Goal: Check status: Check status

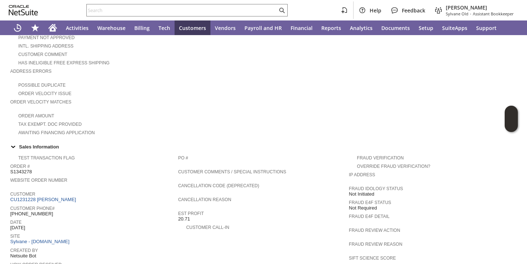
scroll to position [423, 0]
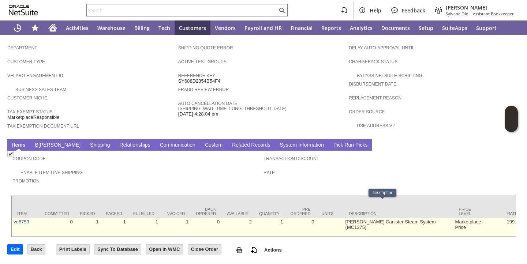
click at [348, 218] on td "McCulloch Canister Steam System (MC1375)" at bounding box center [399, 227] width 110 height 19
copy tr "McCulloch Canister Steam System (MC1375)"
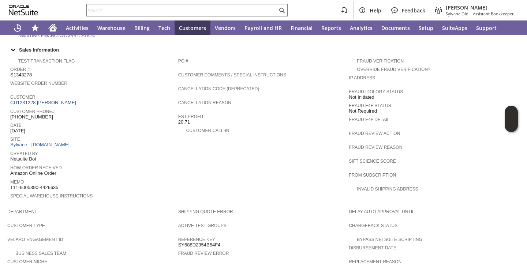
scroll to position [247, 0]
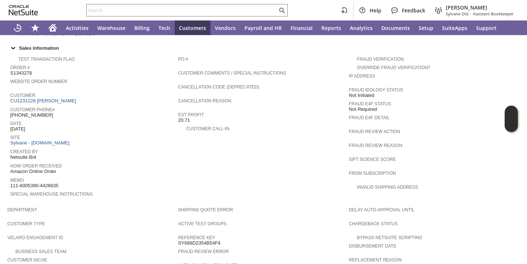
click at [27, 70] on span "S1343278" at bounding box center [21, 73] width 22 height 6
copy span "S1343278"
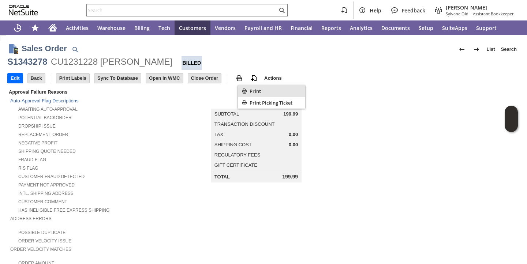
click at [247, 90] on icon "Print" at bounding box center [244, 91] width 7 height 7
click at [162, 107] on div "Awaiting Auto-Approval" at bounding box center [94, 109] width 168 height 8
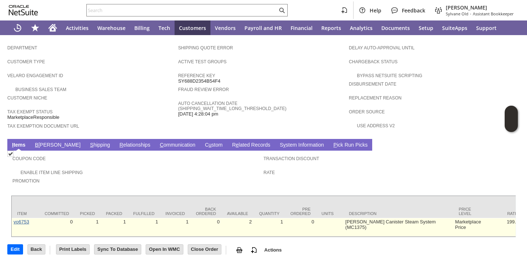
click at [25, 219] on link "vo6753" at bounding box center [22, 221] width 16 height 5
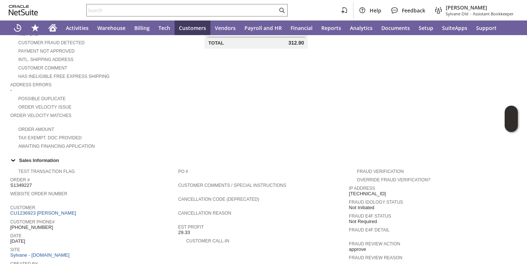
scroll to position [429, 0]
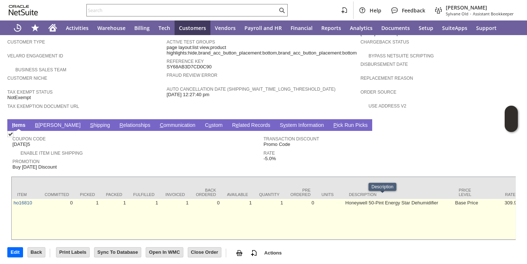
click at [363, 201] on td "Honeywell 50-Pint Energy Star Dehumidifier" at bounding box center [399, 219] width 110 height 41
copy tr "Honeywell 50-Pint Energy Star Dehumidifier"
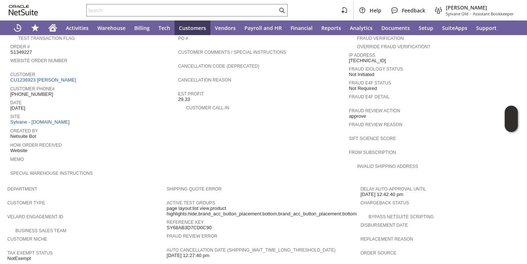
scroll to position [239, 0]
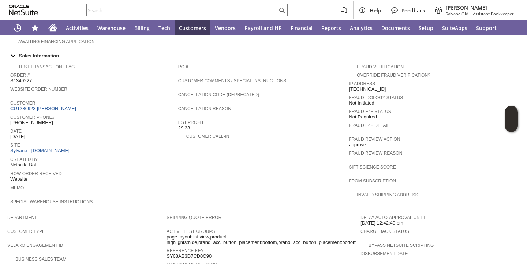
click at [22, 80] on span "S1349227" at bounding box center [21, 81] width 22 height 6
copy span "S1349227"
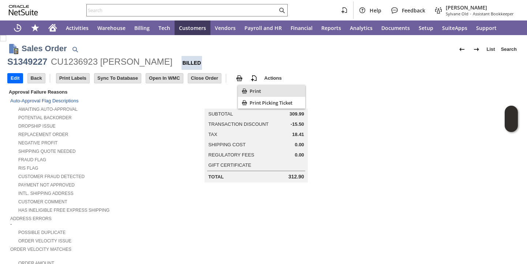
click at [250, 90] on span "Print" at bounding box center [276, 91] width 53 height 7
click at [153, 162] on div "Fraud Flag" at bounding box center [88, 159] width 156 height 8
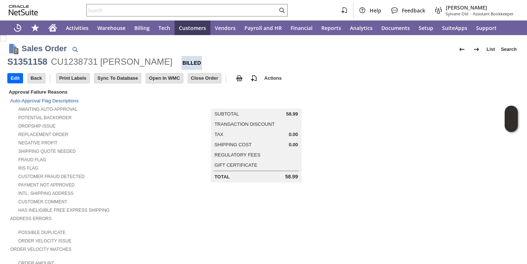
click at [178, 178] on td "Summary Subtotal 58.99 Transaction Discount Tax 0.00 Shipping Cost 0.00 Regulat…" at bounding box center [263, 135] width 185 height 95
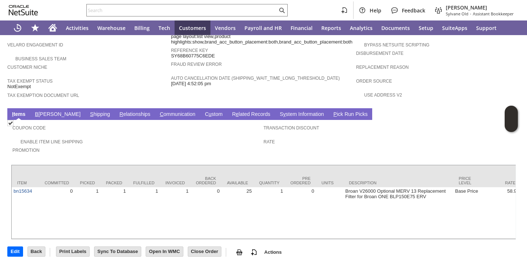
scroll to position [445, 0]
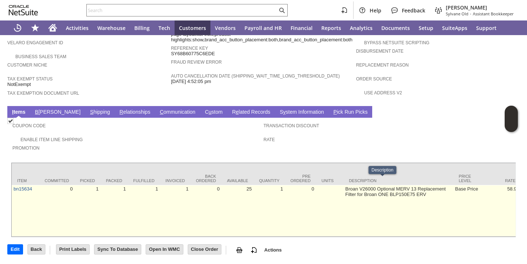
click at [348, 185] on td "Broan V26000 Optional MERV 13 Replacement Filter for Broan ONE BLP150E75 ERV" at bounding box center [399, 211] width 110 height 52
copy tr "Broan V26000 Optional MERV 13 Replacement Filter for Broan ONE BLP150E75 ERV"
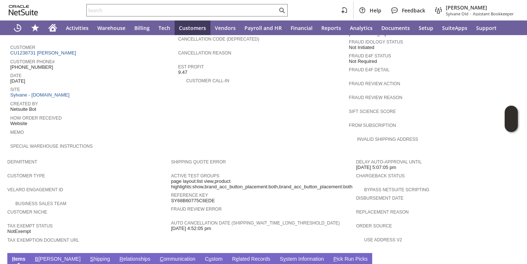
scroll to position [239, 0]
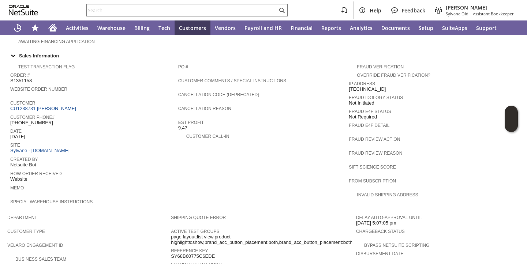
click at [28, 78] on span "S1351158" at bounding box center [21, 81] width 22 height 6
copy span "S1351158"
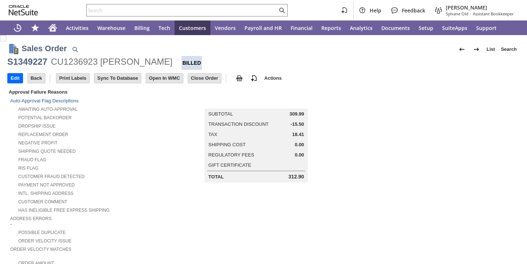
scroll to position [429, 0]
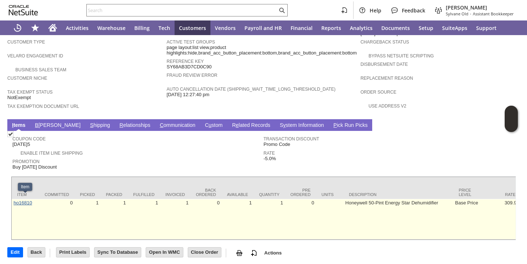
click at [26, 200] on link "ho16810" at bounding box center [23, 202] width 19 height 5
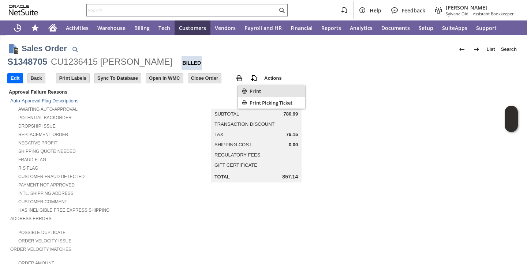
click at [264, 95] on div "Print" at bounding box center [271, 91] width 67 height 12
click at [181, 179] on td "Summary Subtotal 780.99 Transaction Discount Tax 76.15 Shipping Cost 0.00 Regul…" at bounding box center [263, 135] width 185 height 95
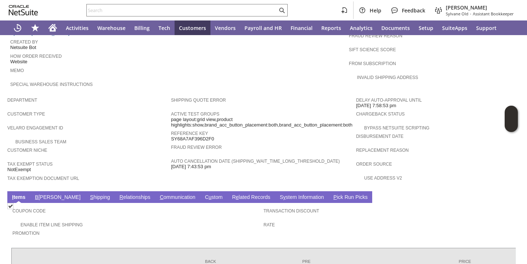
scroll to position [465, 0]
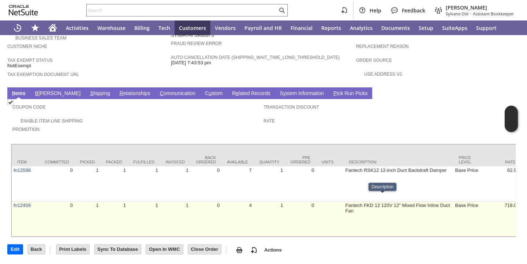
click at [344, 202] on td "Fantech FKD 12 120V 12" Mixed Flow Inline Duct Fan" at bounding box center [399, 219] width 110 height 35
copy tr "Fantech FKD 12 120V 12" Mixed Flow Inline Duct Fan"
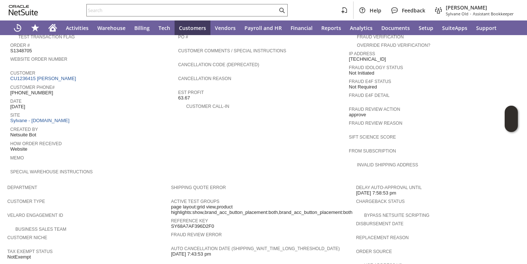
scroll to position [265, 0]
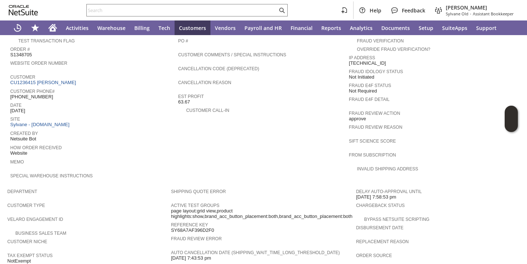
click at [15, 54] on span "S1348705" at bounding box center [21, 55] width 22 height 6
copy span "S1348705"
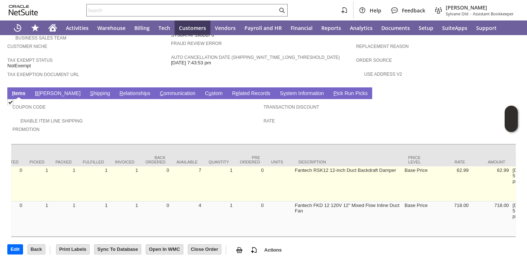
scroll to position [0, 0]
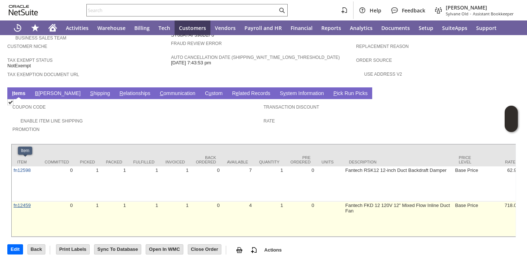
click at [21, 203] on link "fn12459" at bounding box center [22, 205] width 17 height 5
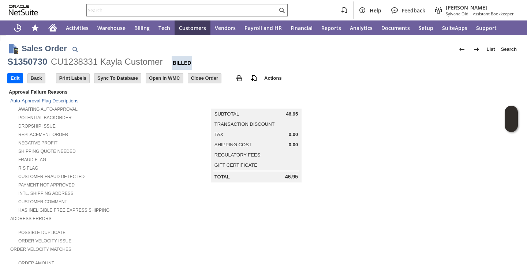
click at [175, 131] on div "Replacement Order" at bounding box center [94, 134] width 168 height 8
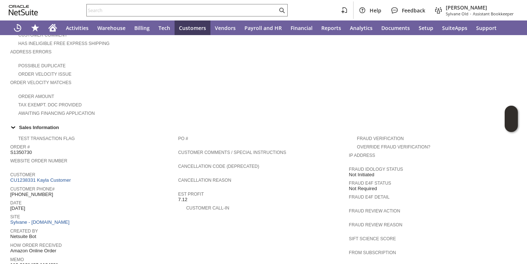
scroll to position [429, 0]
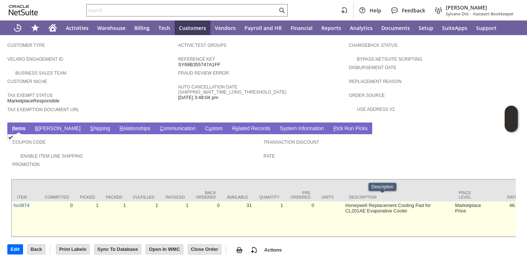
click at [344, 202] on td "Honeywell Replacement Cooling Pad for CL201AE Evaporative Cooler" at bounding box center [399, 219] width 110 height 35
copy tr "Honeywell Replacement Cooling Pad for CL201AE Evaporative Cooler"
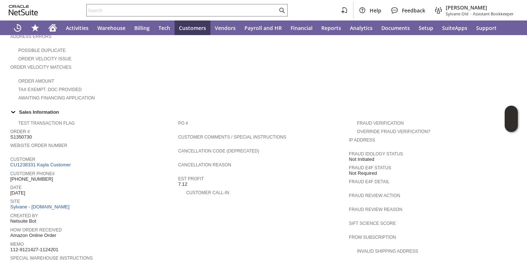
scroll to position [148, 0]
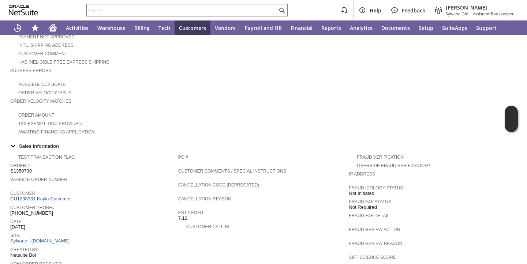
click at [28, 168] on span "S1350730" at bounding box center [21, 171] width 22 height 6
copy span "S1350730"
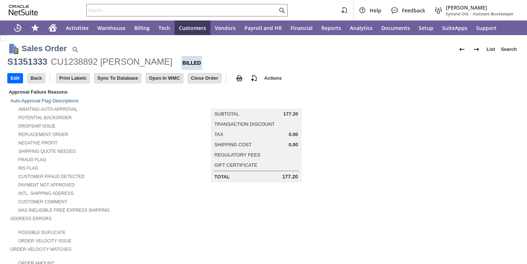
click at [160, 195] on div "Intl. Shipping Address" at bounding box center [94, 193] width 168 height 8
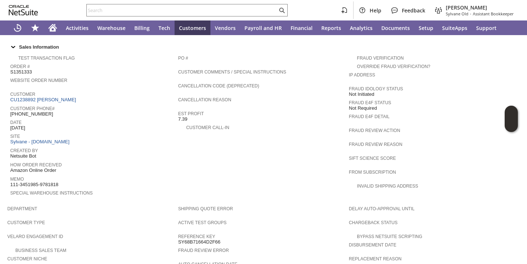
scroll to position [445, 0]
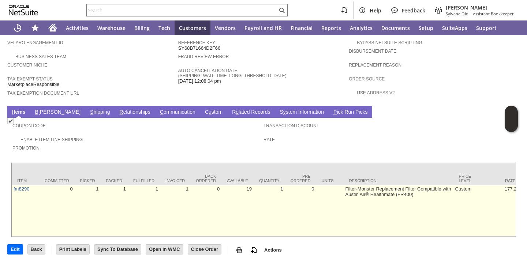
click at [345, 185] on td "Filter-Monster Replacement Filter Compatible with Austin Air® Healthmate (FR400)" at bounding box center [399, 211] width 110 height 52
copy tr "Filter-Monster Replacement Filter Compatible with Austin Air® Healthmate (FR400)"
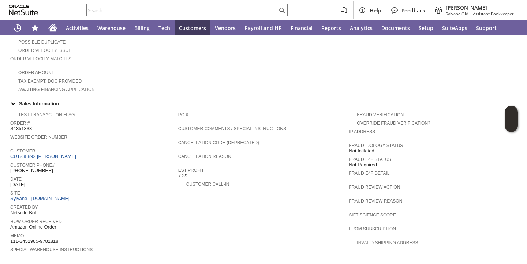
scroll to position [192, 0]
click at [27, 125] on span "S1351333" at bounding box center [21, 128] width 22 height 6
copy span "S1351333"
click at [266, 166] on span "Est Profit" at bounding box center [261, 168] width 167 height 7
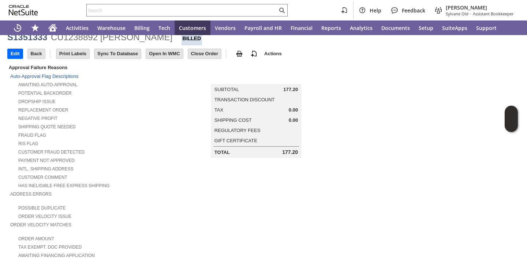
scroll to position [0, 0]
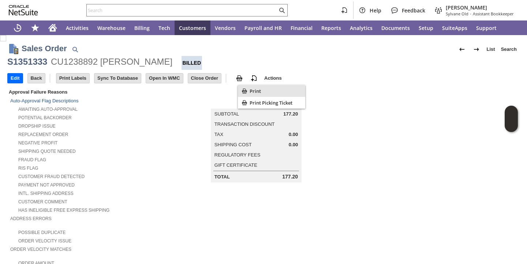
click at [251, 90] on span "Print" at bounding box center [276, 91] width 53 height 7
click at [122, 169] on div "RIS flag" at bounding box center [94, 168] width 168 height 8
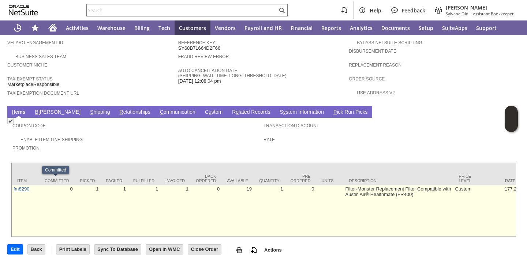
click at [26, 186] on link "fm8290" at bounding box center [22, 188] width 16 height 5
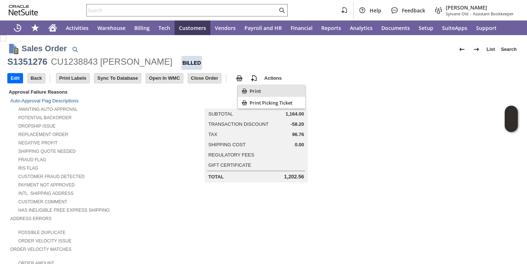
click at [246, 91] on icon "Print" at bounding box center [244, 91] width 5 height 5
click at [249, 92] on div "Print" at bounding box center [271, 91] width 67 height 12
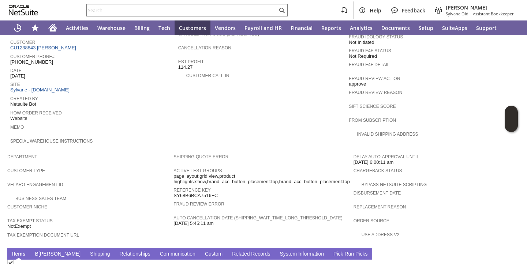
scroll to position [429, 0]
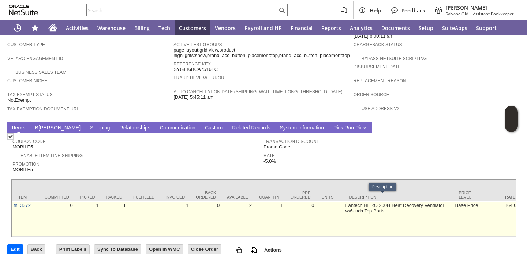
click at [344, 202] on td "Fantech HERO 200H Heat Recovery Ventilator w/6-inch Top Ports" at bounding box center [399, 219] width 110 height 35
copy tr "Fantech HERO 200H Heat Recovery Ventilator w/6-inch Top Ports"
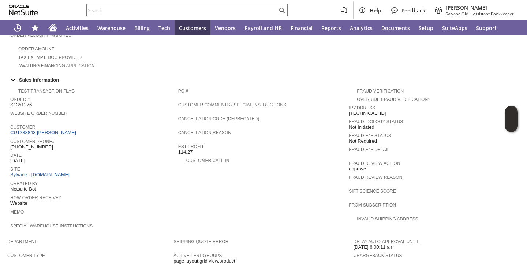
scroll to position [214, 0]
click at [23, 103] on span "S1351276" at bounding box center [21, 106] width 22 height 6
copy span "S1351276"
click at [125, 165] on span "Site" at bounding box center [92, 168] width 164 height 7
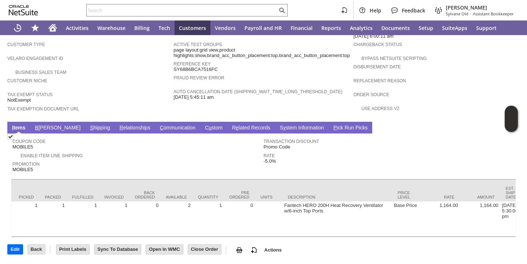
scroll to position [0, 0]
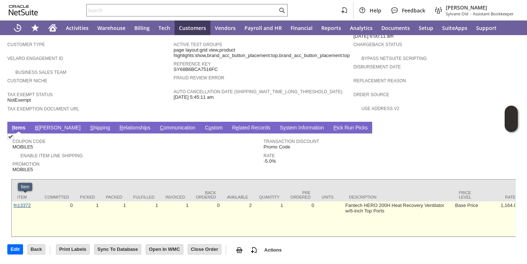
click at [26, 203] on link "fn13372" at bounding box center [22, 205] width 17 height 5
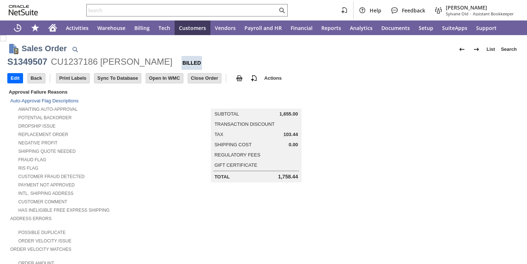
scroll to position [417, 0]
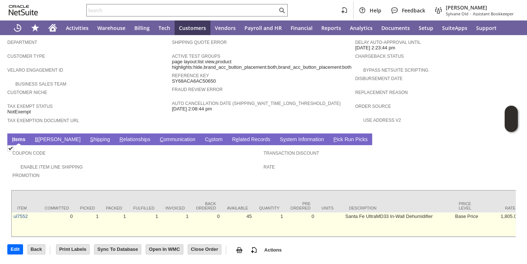
click at [349, 213] on td "Santa Fe UltraMD33 In-Wall Dehumidifier" at bounding box center [399, 225] width 110 height 24
copy tr "Santa Fe UltraMD33 In-Wall Dehumidifier"
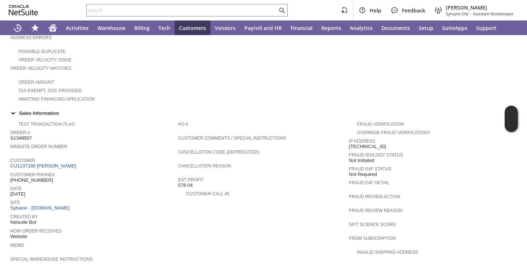
scroll to position [177, 0]
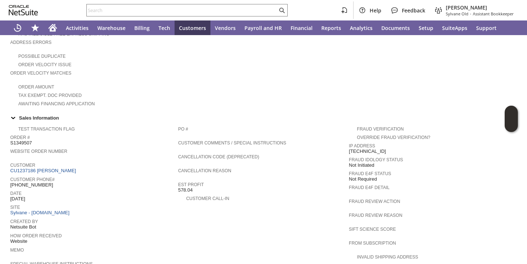
click at [26, 140] on span "S1349507" at bounding box center [21, 143] width 22 height 6
copy span "S1349507"
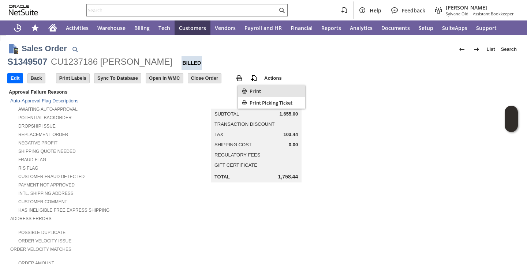
click at [249, 91] on div "Print" at bounding box center [271, 91] width 67 height 12
click at [150, 156] on div "Fraud Flag" at bounding box center [91, 159] width 162 height 8
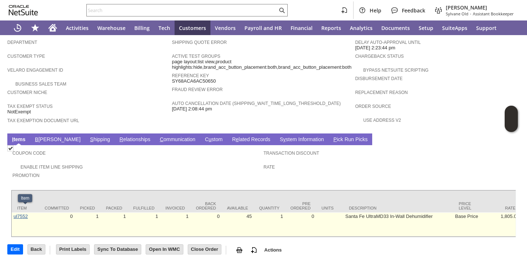
click at [20, 214] on link "ul7552" at bounding box center [21, 216] width 14 height 5
